Goal: Transaction & Acquisition: Obtain resource

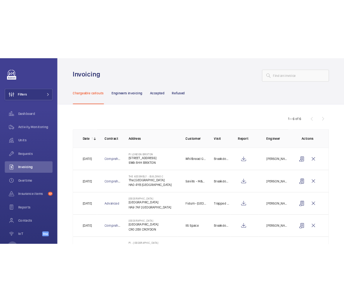
scroll to position [28, 0]
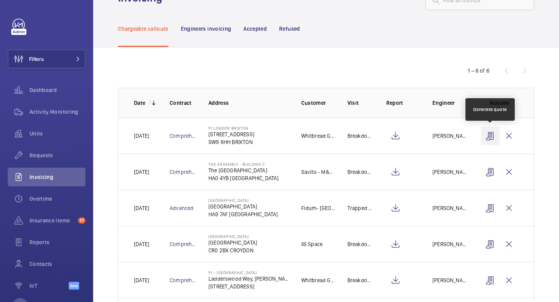
click at [494, 137] on wm-front-icon-button at bounding box center [490, 136] width 19 height 19
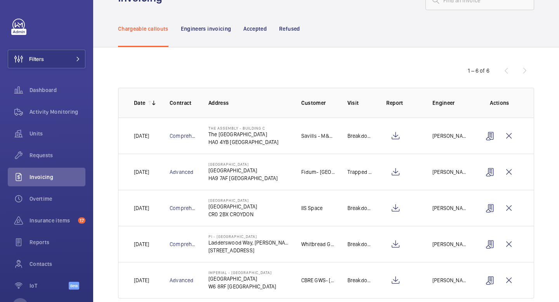
click at [528, 128] on td at bounding box center [501, 136] width 65 height 36
click at [389, 172] on wm-front-icon-button at bounding box center [395, 172] width 19 height 19
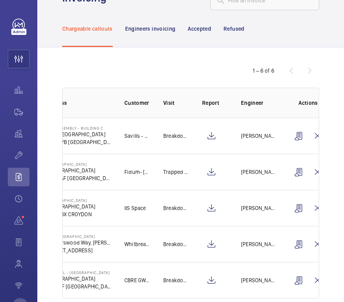
scroll to position [0, 130]
